Goal: Browse casually

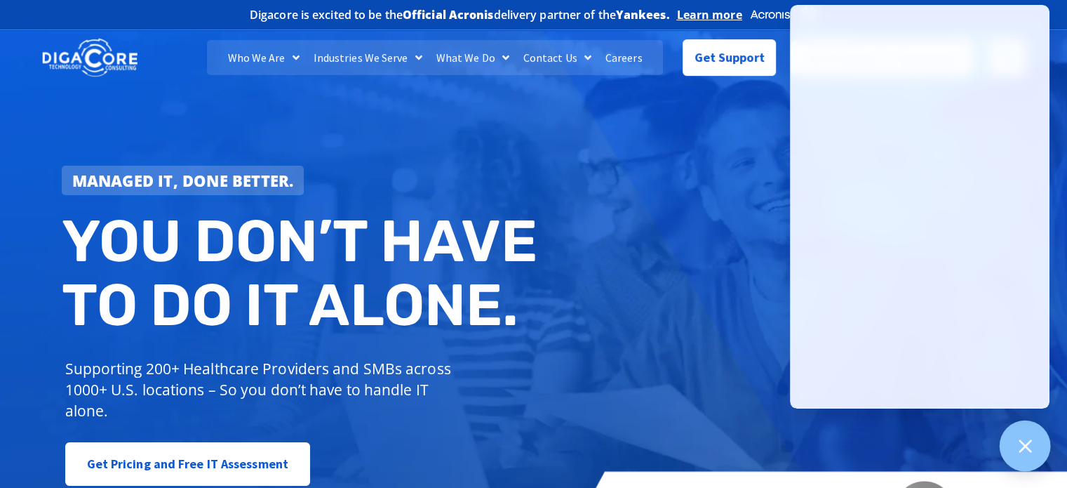
click at [1026, 450] on icon at bounding box center [1025, 445] width 18 height 18
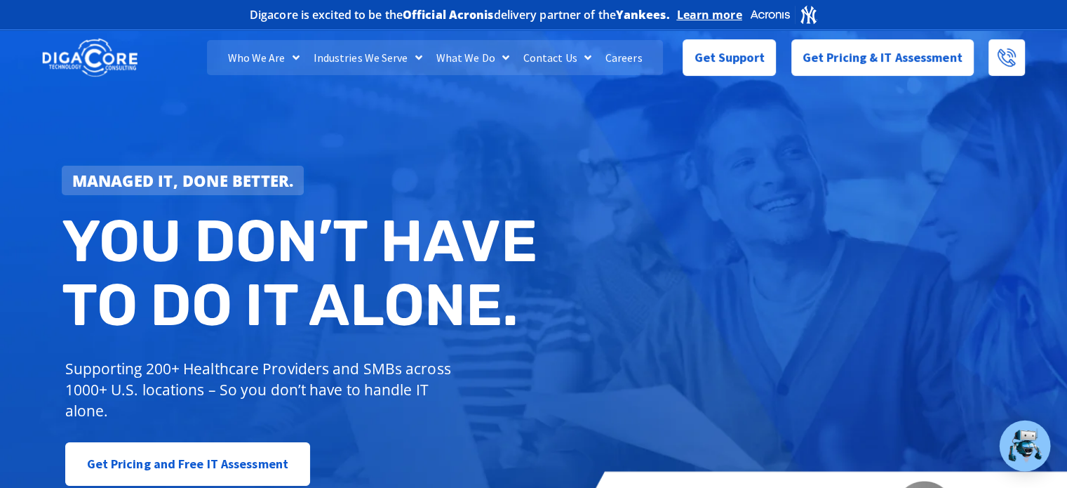
click at [639, 227] on div "Managed IT, done better. You don’t have to do IT alone. Supporting 200+ Healthc…" at bounding box center [533, 287] width 1067 height 526
click at [738, 247] on div "Managed IT, done better. You don’t have to do IT alone. Supporting 200+ Healthc…" at bounding box center [533, 287] width 1067 height 526
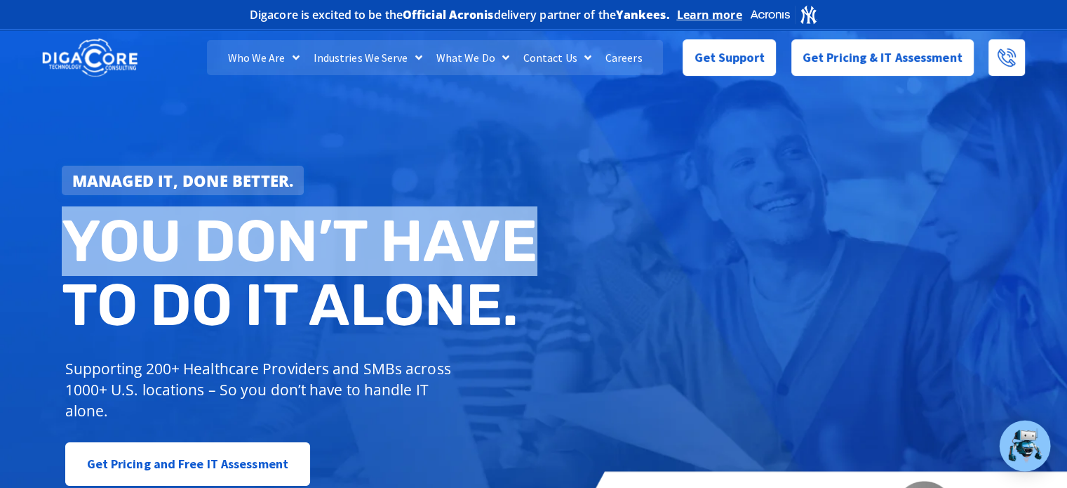
drag, startPoint x: 528, startPoint y: 234, endPoint x: 74, endPoint y: 250, distance: 454.3
click at [74, 251] on h2 "You don’t have to do IT alone." at bounding box center [303, 273] width 483 height 128
click at [73, 248] on h2 "You don’t have to do IT alone." at bounding box center [303, 273] width 483 height 128
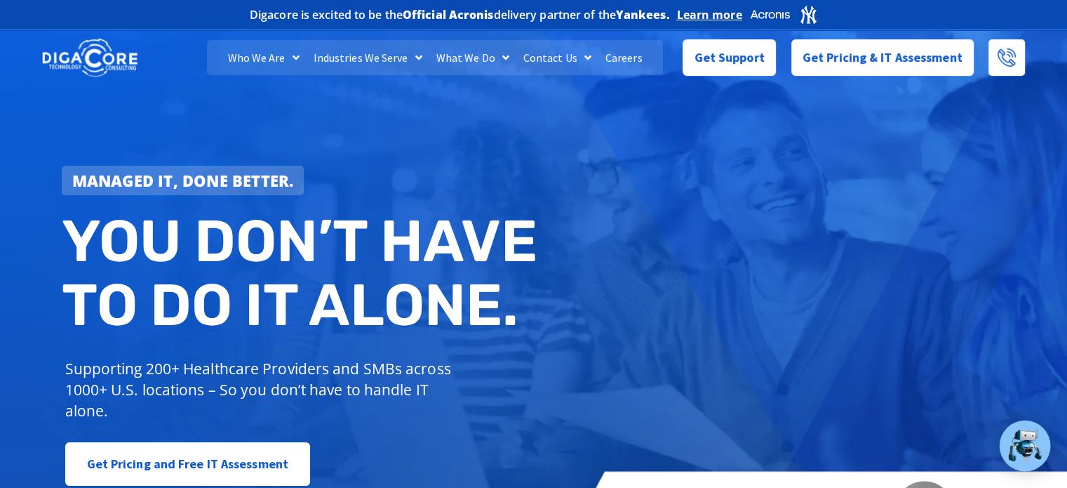
click at [88, 234] on h2 "You don’t have to do IT alone." at bounding box center [303, 273] width 483 height 128
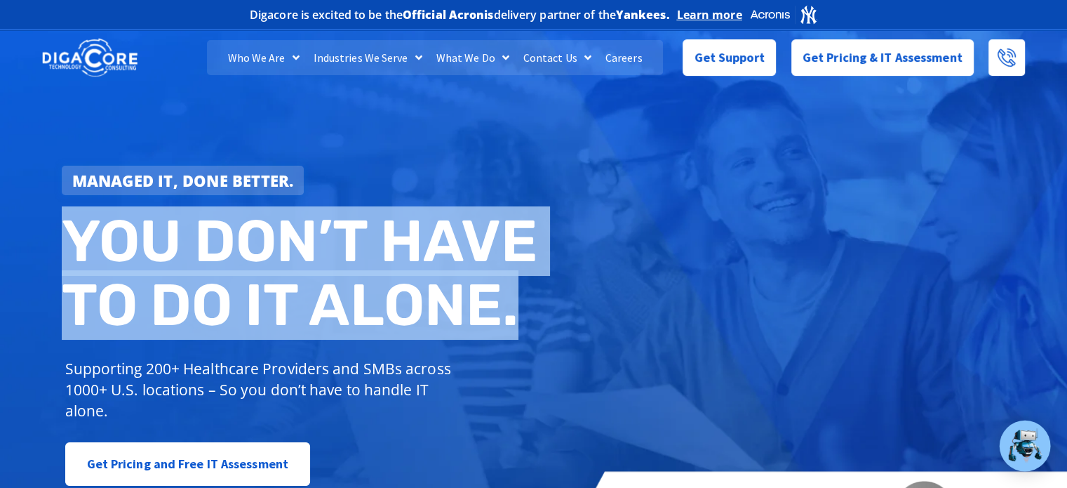
drag, startPoint x: 65, startPoint y: 241, endPoint x: 547, endPoint y: 331, distance: 490.4
click at [547, 331] on div "Managed IT, done better. You don’t have to do IT alone. Supporting 200+ Healthc…" at bounding box center [303, 326] width 497 height 335
